Goal: Task Accomplishment & Management: Use online tool/utility

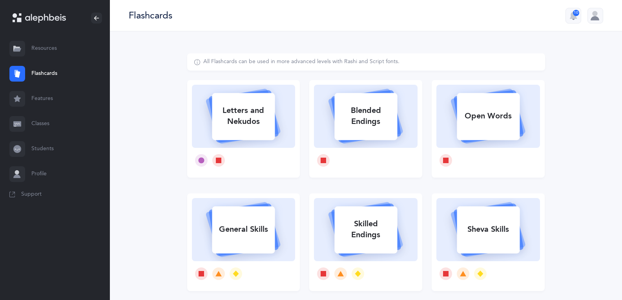
click at [236, 126] on div "Letters and Nekudos" at bounding box center [243, 116] width 63 height 31
select select "25"
select select "single"
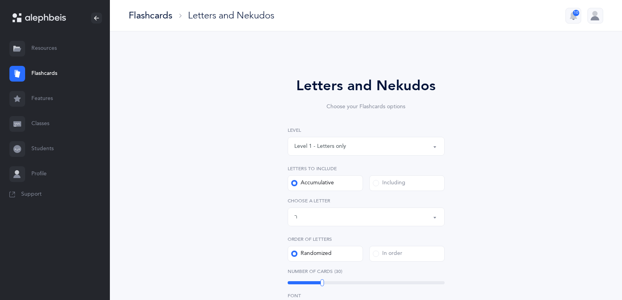
click at [380, 218] on div "Letters up until: ר" at bounding box center [366, 216] width 144 height 13
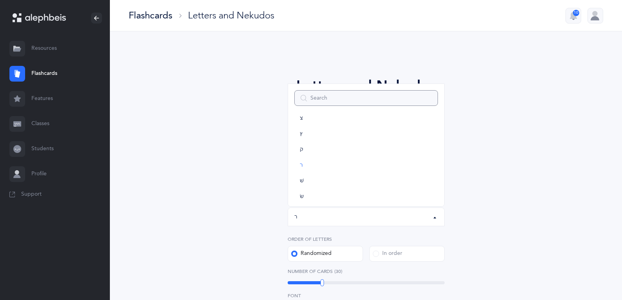
scroll to position [437, 0]
click at [364, 160] on link "שׂ" at bounding box center [366, 161] width 144 height 16
select select "87"
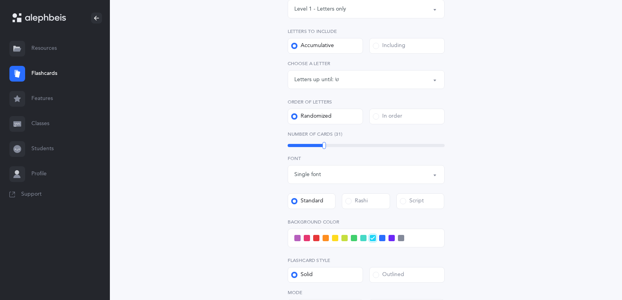
scroll to position [141, 0]
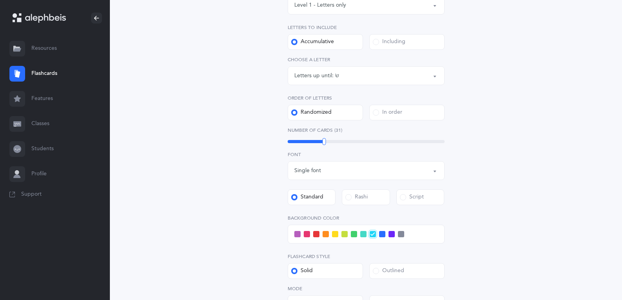
click at [364, 235] on span at bounding box center [363, 234] width 6 height 6
click at [0, 0] on input "checkbox" at bounding box center [0, 0] width 0 height 0
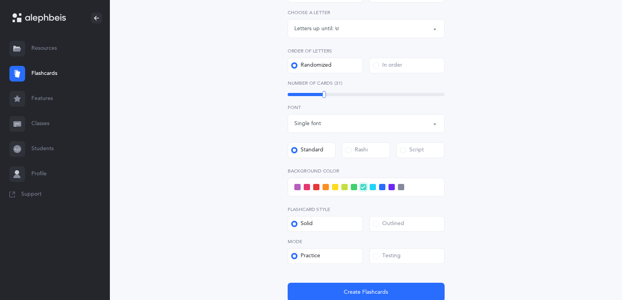
scroll to position [253, 0]
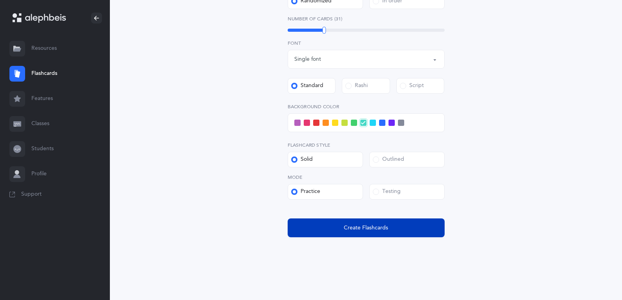
click at [383, 230] on span "Create Flashcards" at bounding box center [366, 228] width 44 height 8
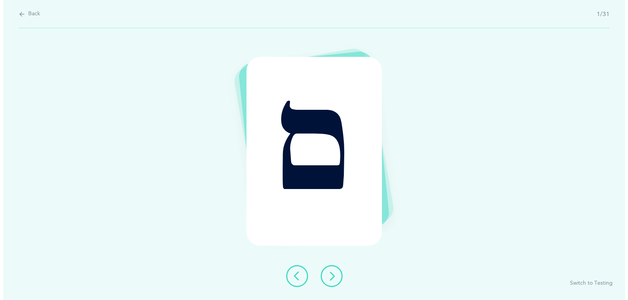
scroll to position [0, 0]
click at [335, 273] on icon at bounding box center [331, 276] width 9 height 9
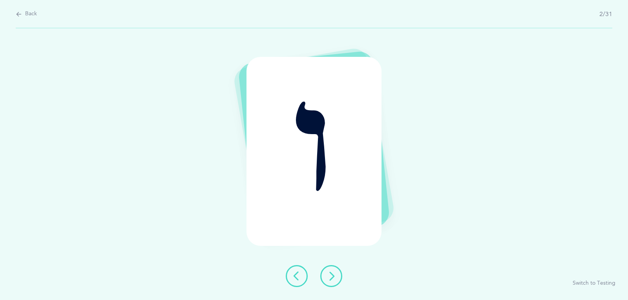
click at [330, 280] on icon at bounding box center [331, 276] width 9 height 9
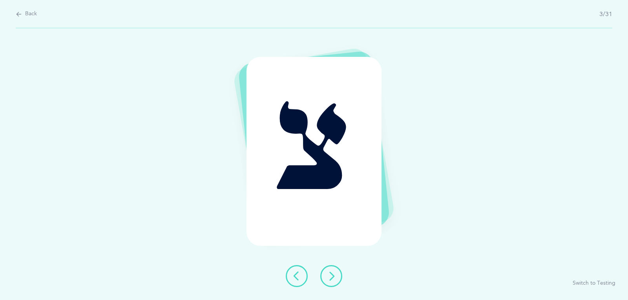
click at [333, 276] on icon at bounding box center [331, 276] width 9 height 9
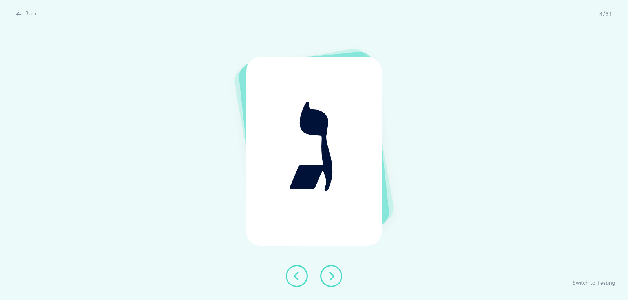
click at [330, 280] on icon at bounding box center [331, 276] width 9 height 9
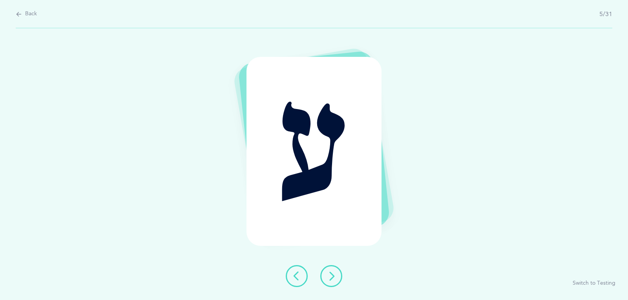
click at [337, 269] on button at bounding box center [331, 276] width 22 height 22
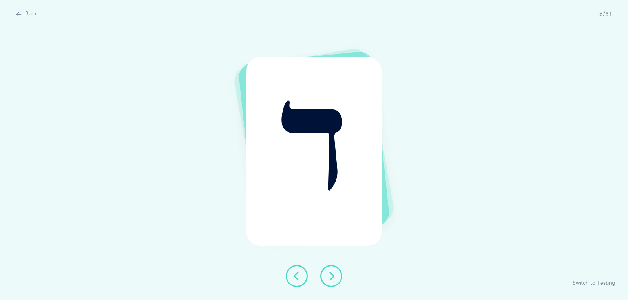
click at [336, 271] on button at bounding box center [331, 276] width 22 height 22
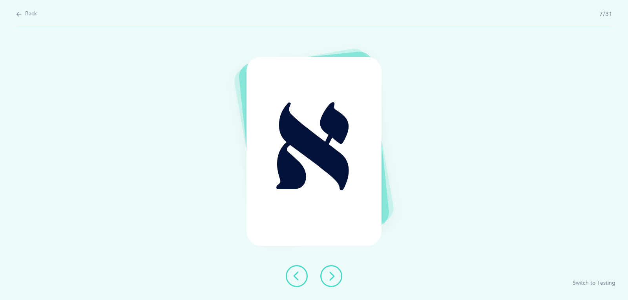
click at [338, 276] on button at bounding box center [331, 276] width 22 height 22
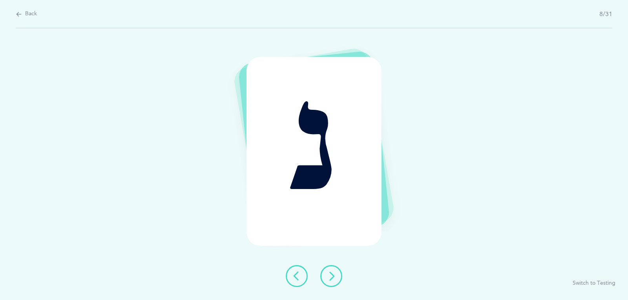
click at [335, 274] on icon at bounding box center [331, 276] width 9 height 9
click at [327, 280] on icon at bounding box center [331, 276] width 9 height 9
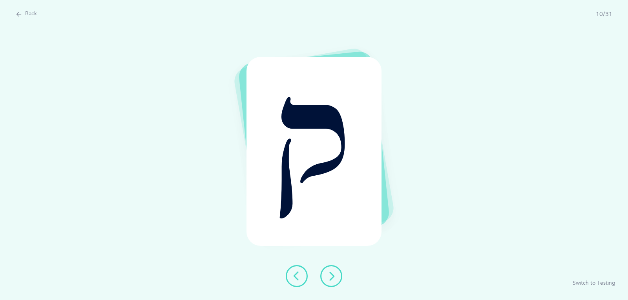
click at [330, 272] on icon at bounding box center [331, 276] width 9 height 9
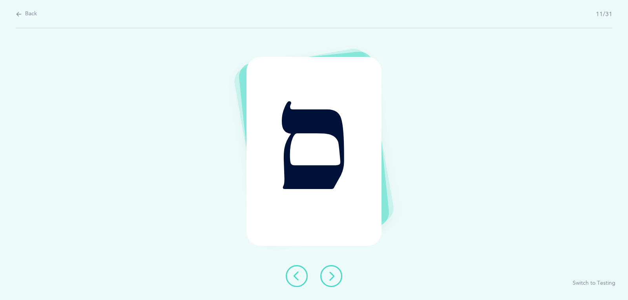
click at [334, 276] on icon at bounding box center [331, 276] width 9 height 9
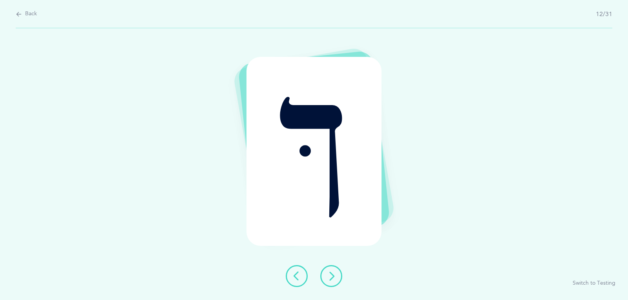
click at [331, 277] on icon at bounding box center [331, 276] width 9 height 9
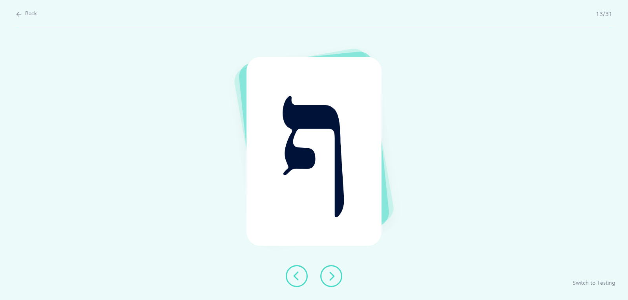
click at [334, 273] on icon at bounding box center [331, 276] width 9 height 9
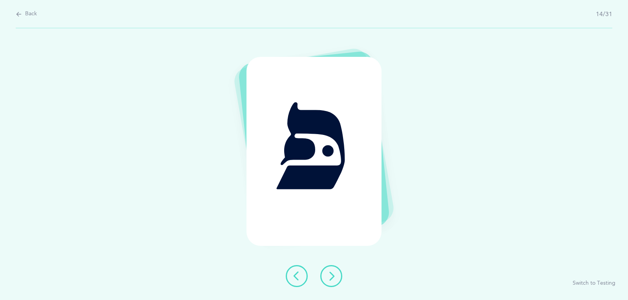
click at [332, 274] on icon at bounding box center [331, 276] width 9 height 9
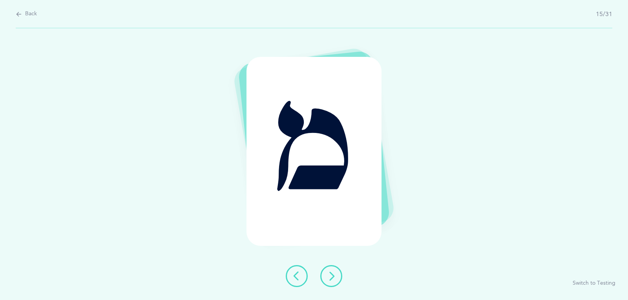
click at [330, 274] on icon at bounding box center [331, 276] width 9 height 9
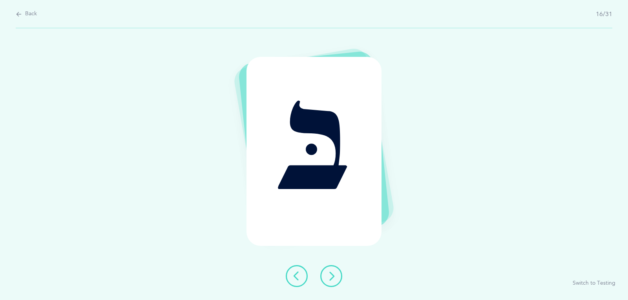
click at [347, 276] on div at bounding box center [314, 276] width 69 height 22
click at [339, 275] on button at bounding box center [331, 276] width 22 height 22
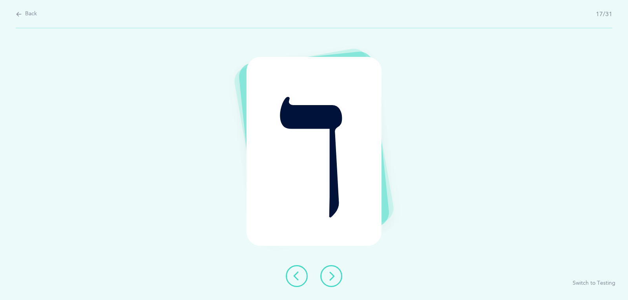
click at [339, 274] on button at bounding box center [331, 276] width 22 height 22
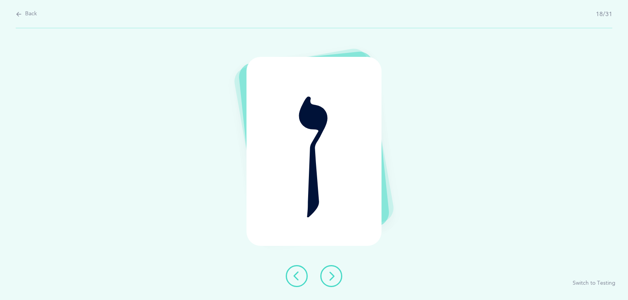
click at [330, 275] on icon at bounding box center [331, 276] width 9 height 9
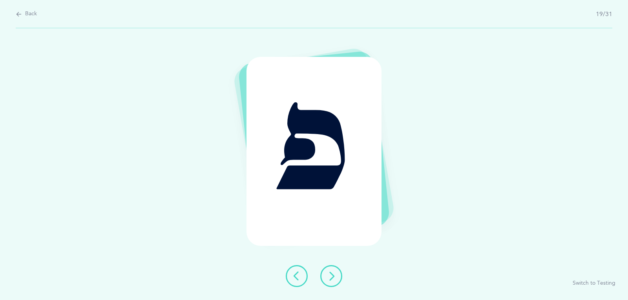
click at [331, 267] on button at bounding box center [331, 276] width 22 height 22
click at [293, 278] on icon at bounding box center [296, 276] width 9 height 9
click at [332, 276] on icon at bounding box center [331, 276] width 9 height 9
click at [334, 276] on icon at bounding box center [331, 276] width 9 height 9
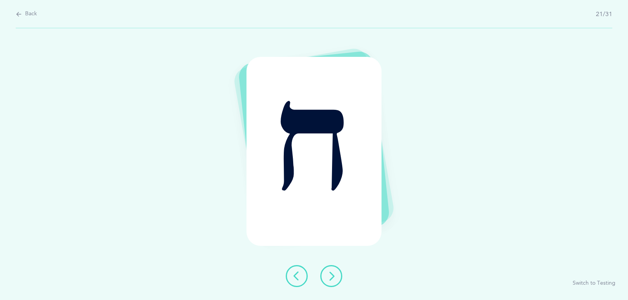
click at [335, 272] on icon at bounding box center [331, 276] width 9 height 9
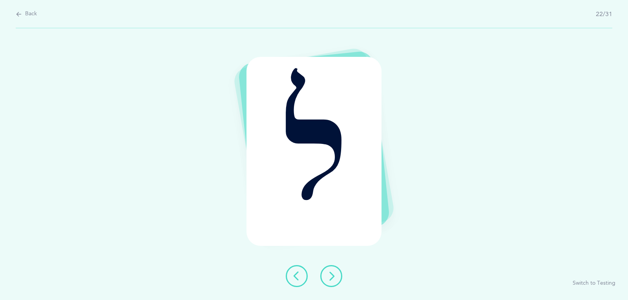
click at [335, 273] on icon at bounding box center [331, 276] width 9 height 9
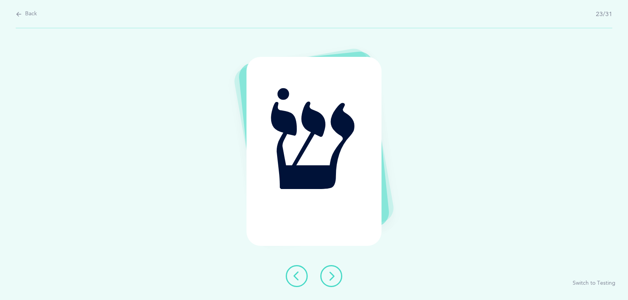
click at [330, 278] on icon at bounding box center [331, 276] width 9 height 9
click at [332, 273] on icon at bounding box center [331, 276] width 9 height 9
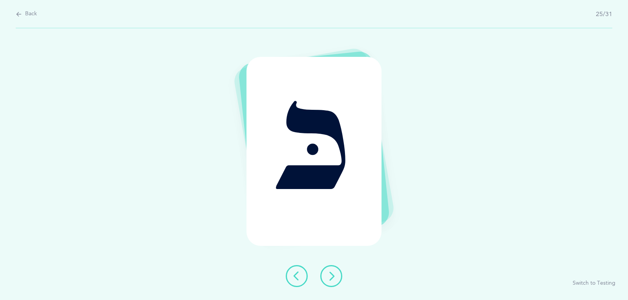
click at [341, 271] on button at bounding box center [331, 276] width 22 height 22
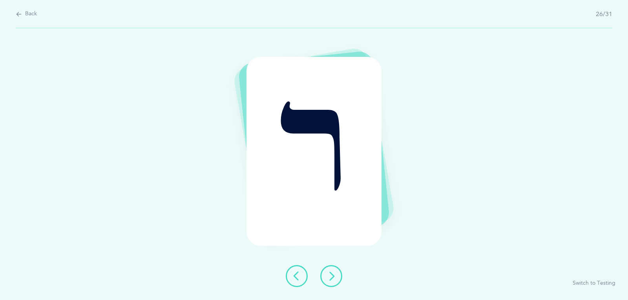
click at [333, 274] on icon at bounding box center [331, 276] width 9 height 9
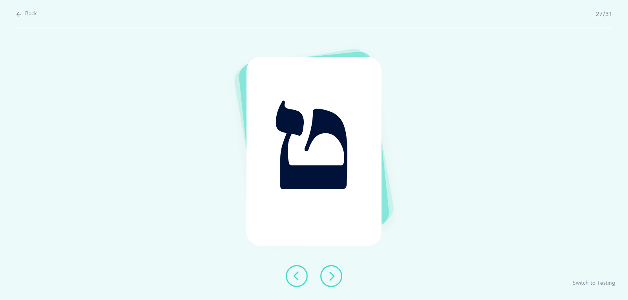
click at [333, 277] on icon at bounding box center [331, 276] width 9 height 9
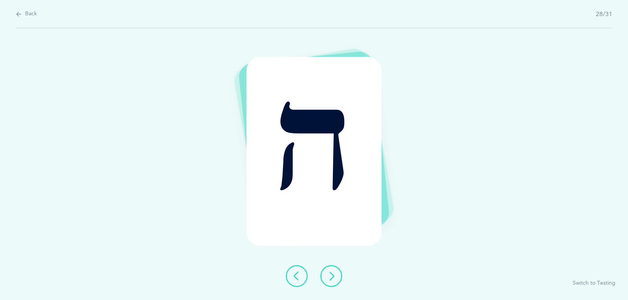
click at [333, 276] on icon at bounding box center [331, 276] width 9 height 9
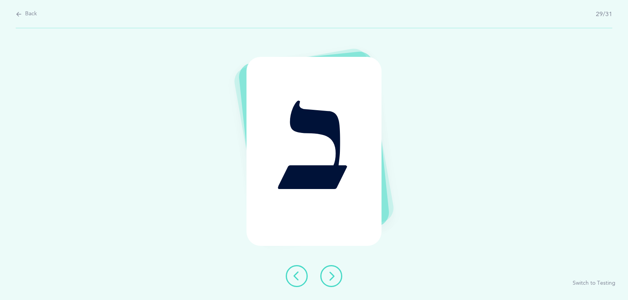
click at [335, 274] on icon at bounding box center [331, 276] width 9 height 9
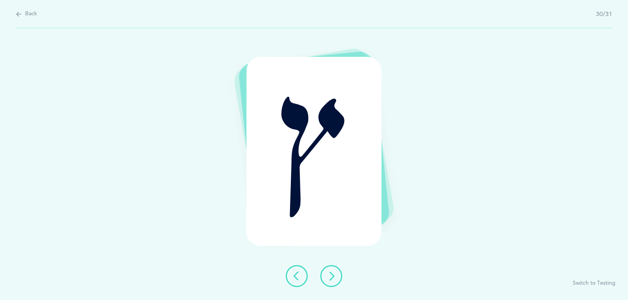
click at [333, 273] on icon at bounding box center [331, 276] width 9 height 9
